Goal: Information Seeking & Learning: Learn about a topic

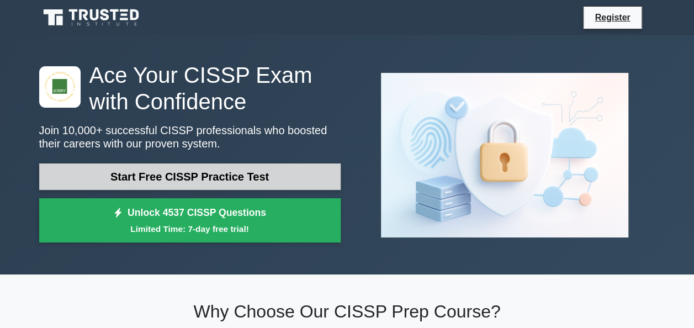
click at [263, 182] on link "Start Free CISSP Practice Test" at bounding box center [189, 176] width 301 height 26
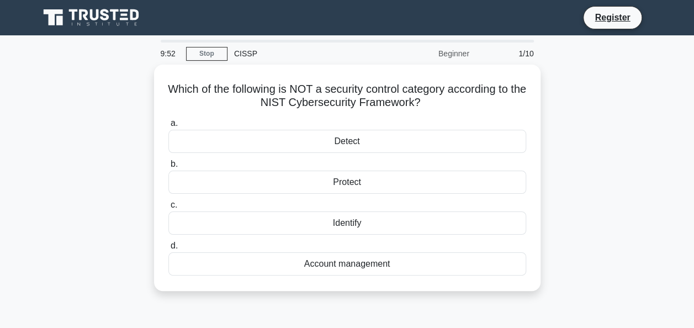
drag, startPoint x: 532, startPoint y: 274, endPoint x: 126, endPoint y: 83, distance: 448.4
click at [126, 83] on div "Which of the following is NOT a security control category according to the NIST…" at bounding box center [347, 185] width 629 height 240
copy div "Which of the following is NOT a security control category according to the NIST…"
click at [643, 141] on div "Which of the following is NOT a security control category according to the NIST…" at bounding box center [347, 185] width 629 height 240
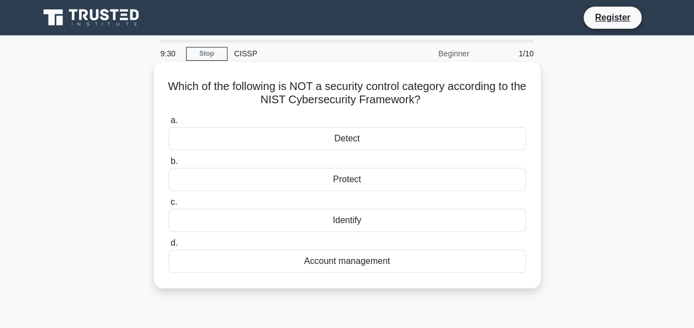
click at [221, 259] on div "Account management" at bounding box center [347, 261] width 358 height 23
click at [168, 247] on input "d. Account management" at bounding box center [168, 243] width 0 height 7
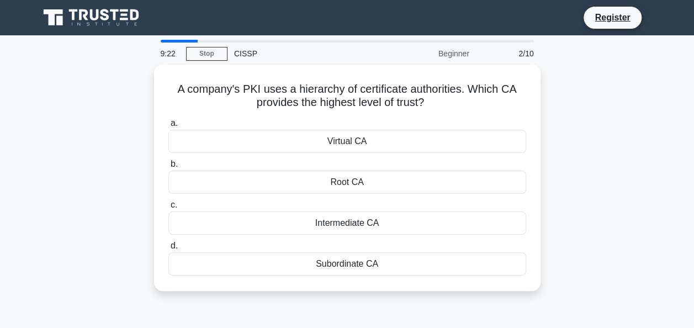
drag, startPoint x: 530, startPoint y: 275, endPoint x: 140, endPoint y: 93, distance: 430.7
click at [140, 93] on div "A company's PKI uses a hierarchy of certificate authorities. Which CA provides …" at bounding box center [347, 185] width 629 height 240
copy div "A company's PKI uses a hierarchy of certificate authorities. Which CA provides …"
click at [567, 232] on div "A company's PKI uses a hierarchy of certificate authorities. Which CA provides …" at bounding box center [347, 185] width 629 height 240
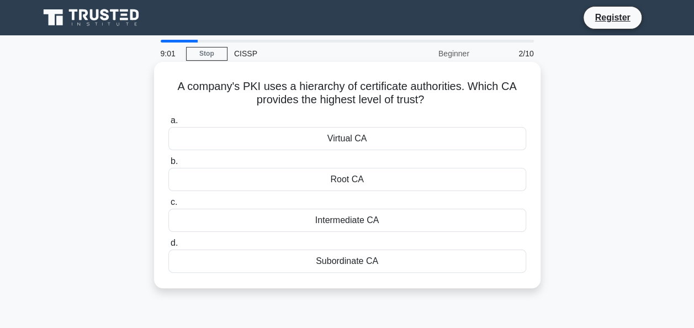
click at [528, 118] on div "a. Virtual CA" at bounding box center [347, 132] width 371 height 36
click at [344, 176] on div "Root CA" at bounding box center [347, 179] width 358 height 23
click at [168, 165] on input "b. Root CA" at bounding box center [168, 161] width 0 height 7
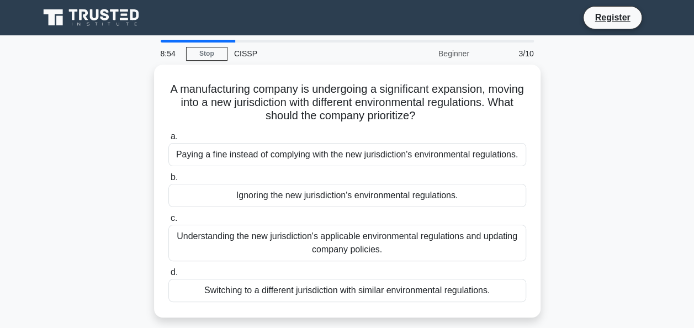
drag, startPoint x: 532, startPoint y: 307, endPoint x: 93, endPoint y: 72, distance: 497.9
click at [93, 72] on div "A manufacturing company is undergoing a significant expansion, moving into a ne…" at bounding box center [347, 198] width 629 height 266
copy div "A manufacturing company is undergoing a significant expansion, moving into a ne…"
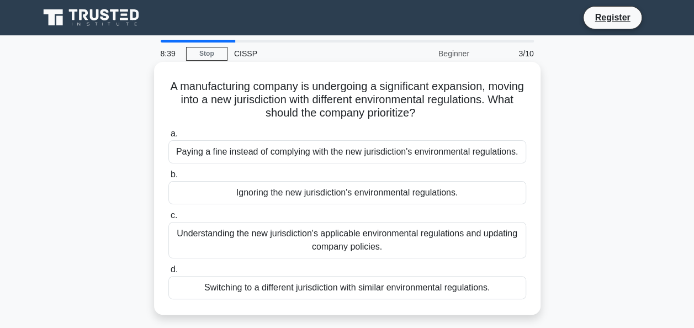
click at [530, 93] on div "A manufacturing company is undergoing a significant expansion, moving into a ne…" at bounding box center [347, 188] width 378 height 244
click at [458, 235] on div "Understanding the new jurisdiction's applicable environmental regulations and u…" at bounding box center [347, 240] width 358 height 36
click at [168, 219] on input "c. Understanding the new jurisdiction's applicable environmental regulations an…" at bounding box center [168, 215] width 0 height 7
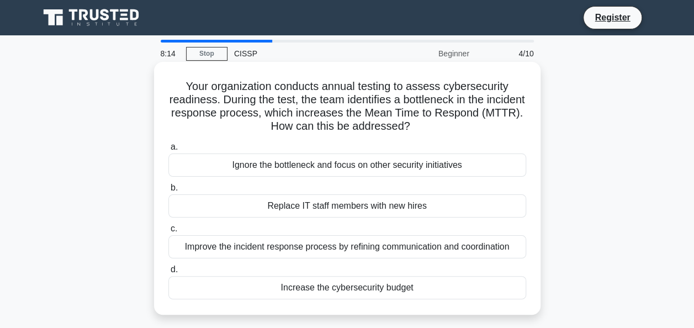
drag, startPoint x: 532, startPoint y: 319, endPoint x: 158, endPoint y: 86, distance: 440.1
click at [158, 86] on div "Your organization conducts annual testing to assess cybersecurity readiness. Du…" at bounding box center [347, 188] width 378 height 244
copy div "Your organization conducts annual testing to assess cybersecurity readiness. Du…"
click at [535, 170] on div "Your organization conducts annual testing to assess cybersecurity readiness. Du…" at bounding box center [347, 188] width 386 height 253
click at [457, 247] on div "Improve the incident response process by refining communication and coordination" at bounding box center [347, 246] width 358 height 23
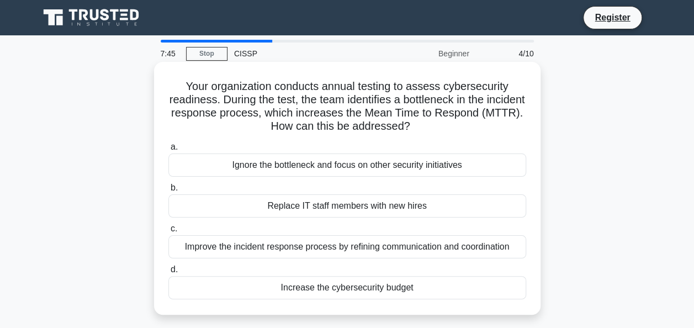
click at [168, 232] on input "c. Improve the incident response process by refining communication and coordina…" at bounding box center [168, 228] width 0 height 7
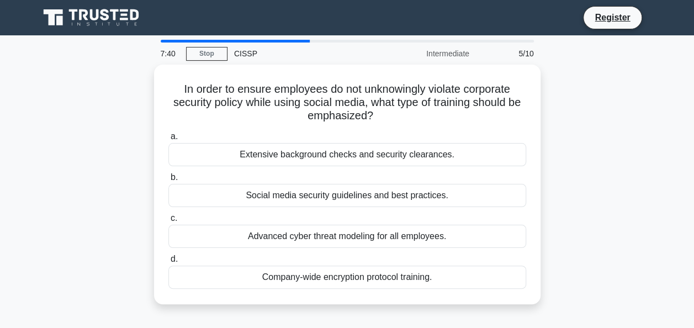
drag, startPoint x: 523, startPoint y: 290, endPoint x: 126, endPoint y: 89, distance: 445.6
click at [126, 89] on div "In order to ensure employees do not unknowingly violate corporate security poli…" at bounding box center [347, 191] width 629 height 253
copy div "In order to ensure employees do not unknowingly violate corporate security poli…"
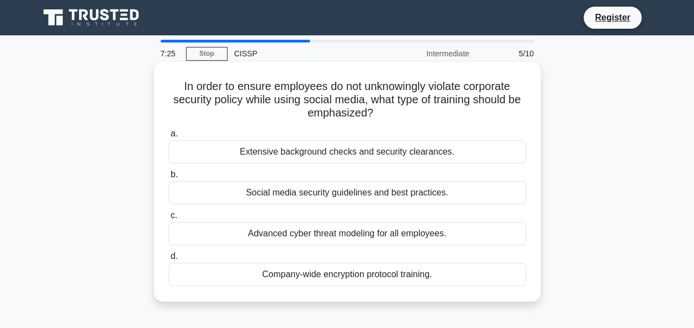
click at [532, 251] on div "d. Company-wide encryption protocol training." at bounding box center [347, 268] width 371 height 36
click at [408, 198] on div "Social media security guidelines and best practices." at bounding box center [347, 192] width 358 height 23
click at [168, 178] on input "b. Social media security guidelines and best practices." at bounding box center [168, 174] width 0 height 7
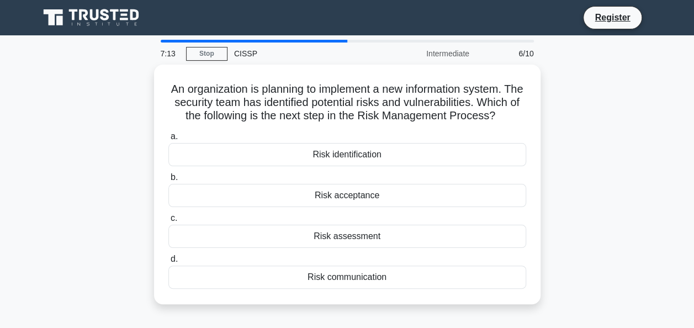
drag, startPoint x: 522, startPoint y: 306, endPoint x: 135, endPoint y: 80, distance: 447.5
click at [135, 80] on div "An organization is planning to implement a new information system. The security…" at bounding box center [347, 191] width 629 height 253
copy div "An organization is planning to implement a new information system. The security…"
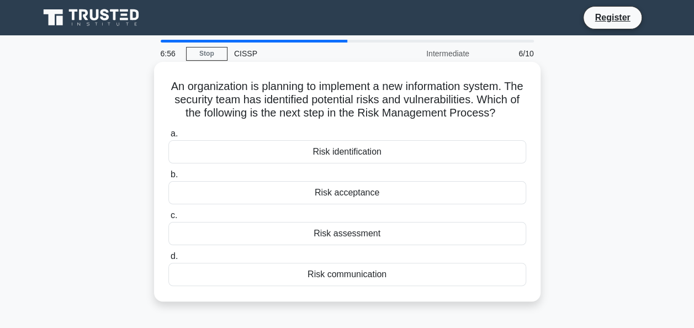
click at [534, 202] on div "An organization is planning to implement a new information system. The security…" at bounding box center [347, 181] width 378 height 231
click at [374, 245] on div "Risk assessment" at bounding box center [347, 233] width 358 height 23
click at [168, 219] on input "c. Risk assessment" at bounding box center [168, 215] width 0 height 7
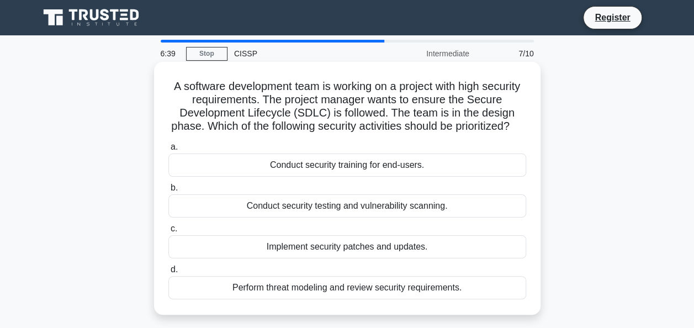
drag, startPoint x: 522, startPoint y: 317, endPoint x: 153, endPoint y: 77, distance: 440.3
click at [154, 77] on div "A software development team is working on a project with high security requirem…" at bounding box center [347, 188] width 386 height 253
copy div "A software development team is working on a project with high security requirem…"
click at [531, 289] on div "d. Perform threat modeling and review security requirements." at bounding box center [347, 281] width 371 height 36
click at [432, 299] on div "Perform threat modeling and review security requirements." at bounding box center [347, 287] width 358 height 23
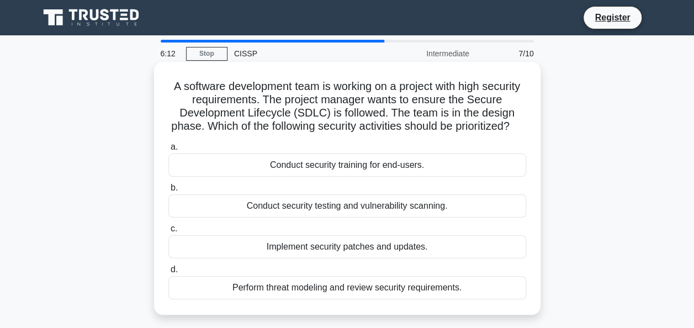
click at [168, 273] on input "d. Perform threat modeling and review security requirements." at bounding box center [168, 269] width 0 height 7
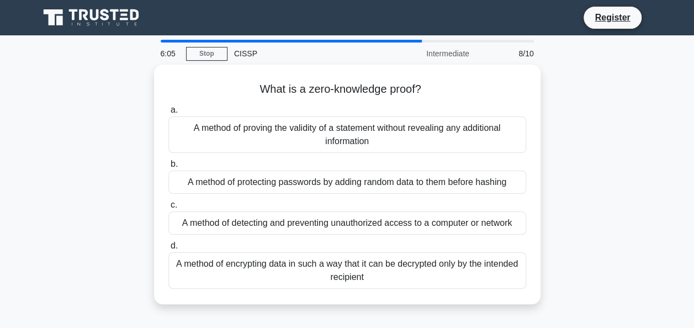
drag, startPoint x: 532, startPoint y: 284, endPoint x: 146, endPoint y: 71, distance: 440.5
click at [146, 71] on div "What is a zero-knowledge proof? .spinner_0XTQ{transform-origin:center;animation…" at bounding box center [347, 191] width 629 height 253
copy div "What is a zero-knowledge proof? .spinner_0XTQ{transform-origin:center;animation…"
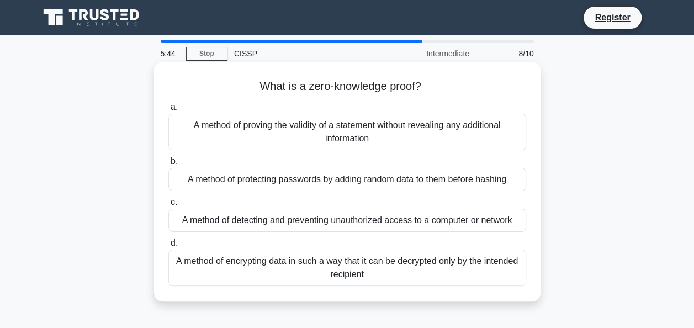
click at [535, 116] on div "What is a zero-knowledge proof? .spinner_0XTQ{transform-origin:center;animation…" at bounding box center [347, 182] width 386 height 240
click at [384, 124] on div "A method of proving the validity of a statement without revealing any additiona…" at bounding box center [347, 132] width 358 height 36
click at [168, 111] on input "a. A method of proving the validity of a statement without revealing any additi…" at bounding box center [168, 107] width 0 height 7
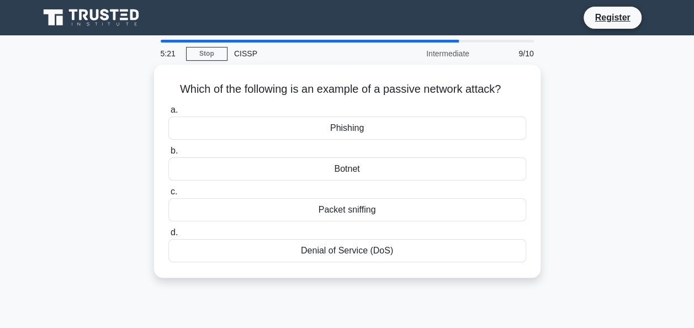
drag, startPoint x: 533, startPoint y: 258, endPoint x: 152, endPoint y: 93, distance: 415.3
click at [152, 93] on div "Which of the following is an example of a passive network attack? .spinner_0XTQ…" at bounding box center [347, 178] width 629 height 226
copy div "Which of the following is an example of a passive network attack? .spinner_0XTQ…"
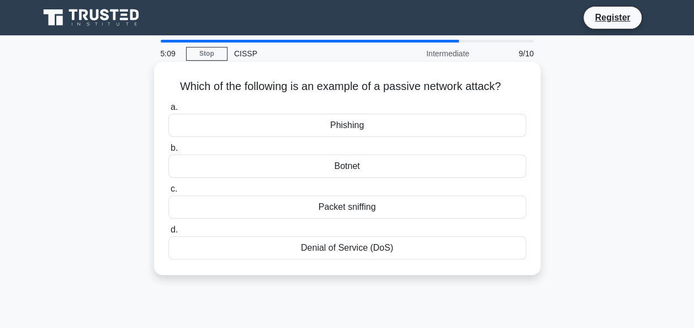
click at [529, 123] on div "a. Phishing" at bounding box center [347, 118] width 371 height 36
click at [371, 207] on div "Packet sniffing" at bounding box center [347, 206] width 358 height 23
click at [168, 193] on input "c. Packet sniffing" at bounding box center [168, 188] width 0 height 7
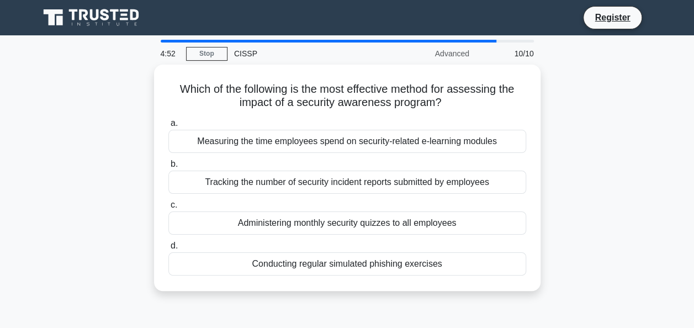
drag, startPoint x: 533, startPoint y: 283, endPoint x: 81, endPoint y: 84, distance: 494.6
click at [81, 84] on div "Which of the following is the most effective method for assessing the impact of…" at bounding box center [347, 185] width 629 height 240
copy div "Which of the following is the most effective method for assessing the impact of…"
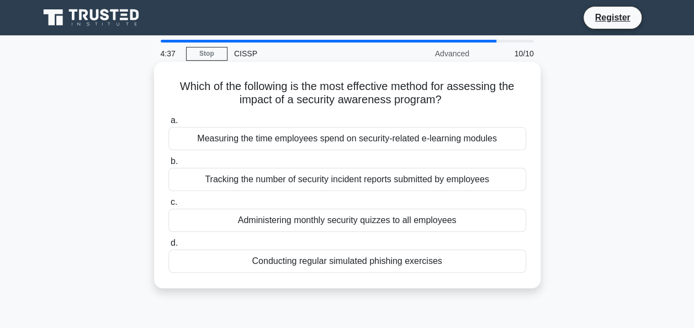
click at [537, 163] on div "Which of the following is the most effective method for assessing the impact of…" at bounding box center [347, 175] width 386 height 226
click at [484, 141] on div "Measuring the time employees spend on security-related e-learning modules" at bounding box center [347, 138] width 358 height 23
click at [168, 124] on input "a. Measuring the time employees spend on security-related e-learning modules" at bounding box center [168, 120] width 0 height 7
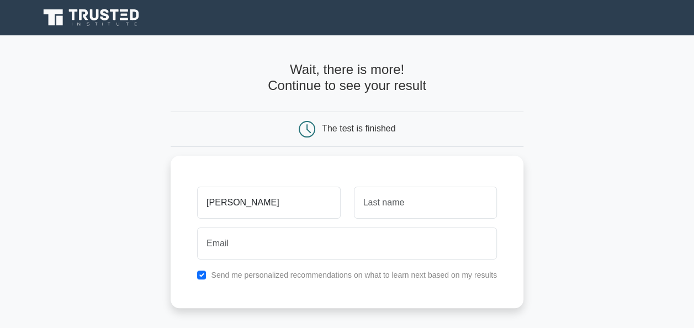
type input "Kevin"
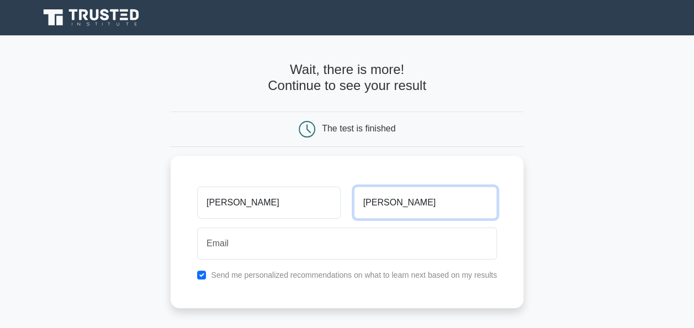
type input "Hess"
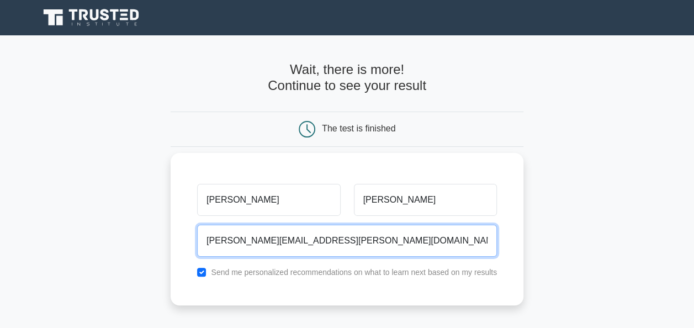
type input "kevin.hess.alt@gmail.com"
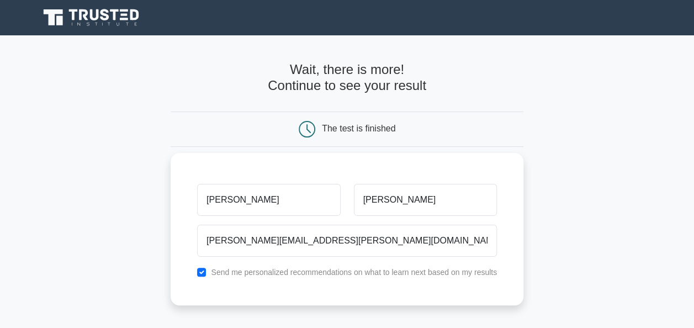
click at [512, 196] on div "Kevin Hess kevin.hess.alt@gmail.com Send me personalized recommendations on wha…" at bounding box center [347, 229] width 353 height 152
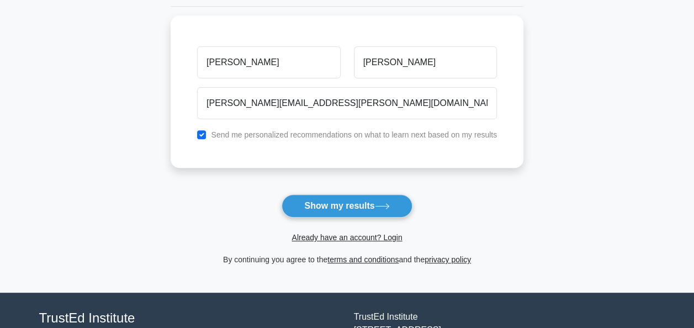
scroll to position [145, 0]
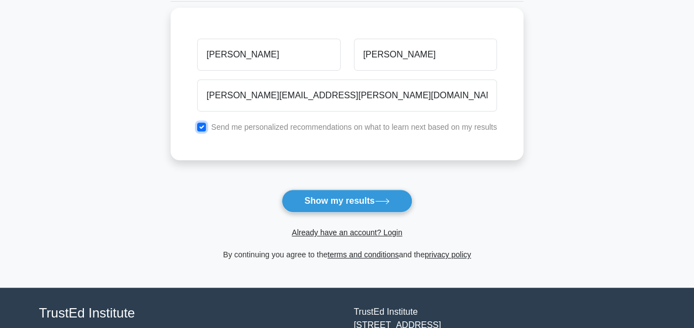
click at [203, 126] on input "checkbox" at bounding box center [201, 127] width 9 height 9
checkbox input "false"
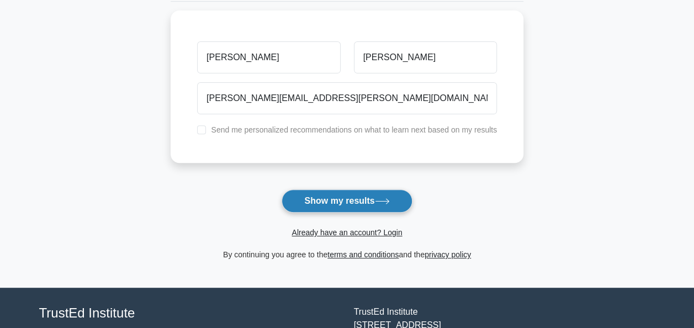
click at [320, 198] on button "Show my results" at bounding box center [347, 200] width 130 height 23
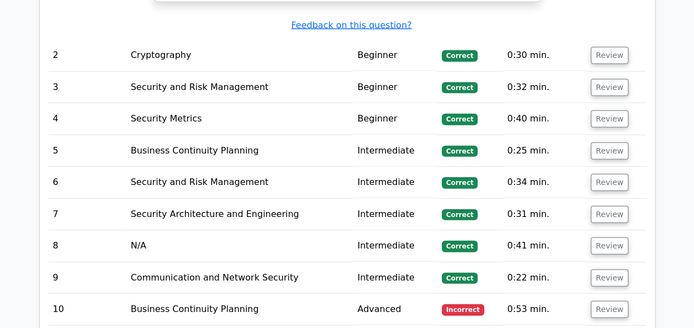
scroll to position [1309, 0]
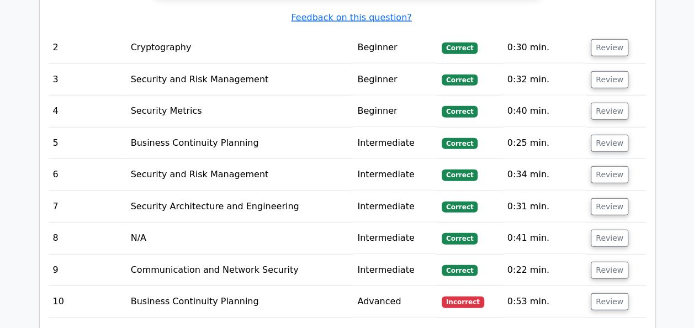
click at [58, 286] on td "10" at bounding box center [88, 301] width 78 height 31
